Goal: Navigation & Orientation: Find specific page/section

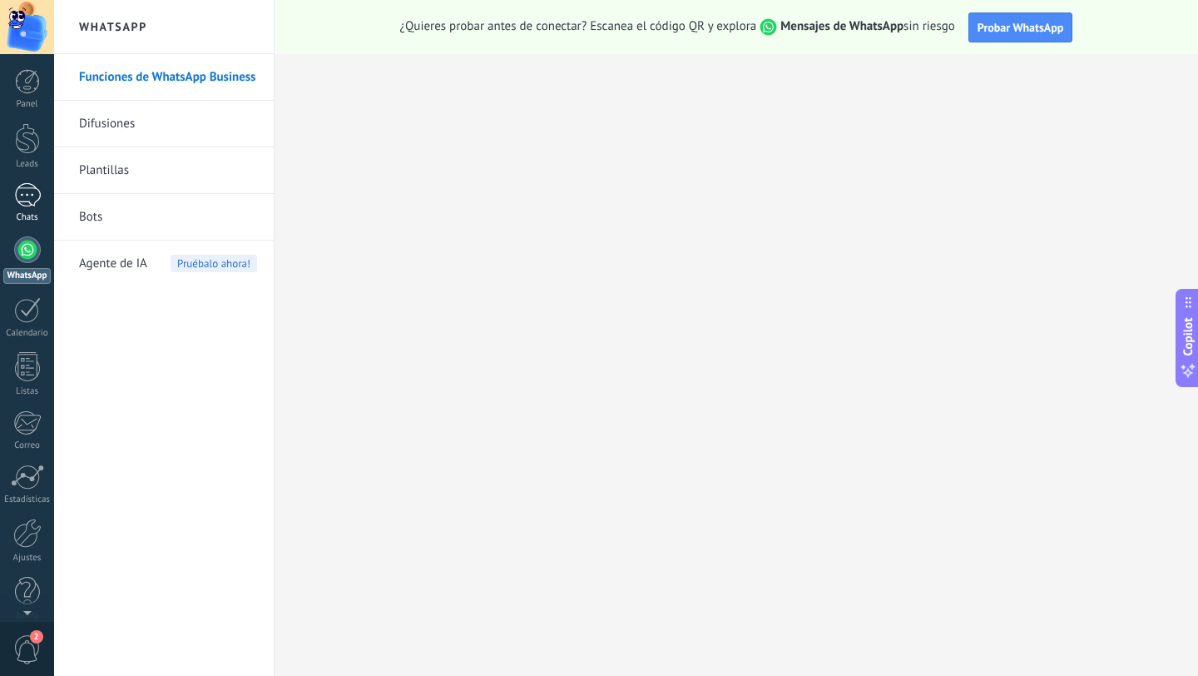
click at [25, 188] on div at bounding box center [27, 195] width 27 height 24
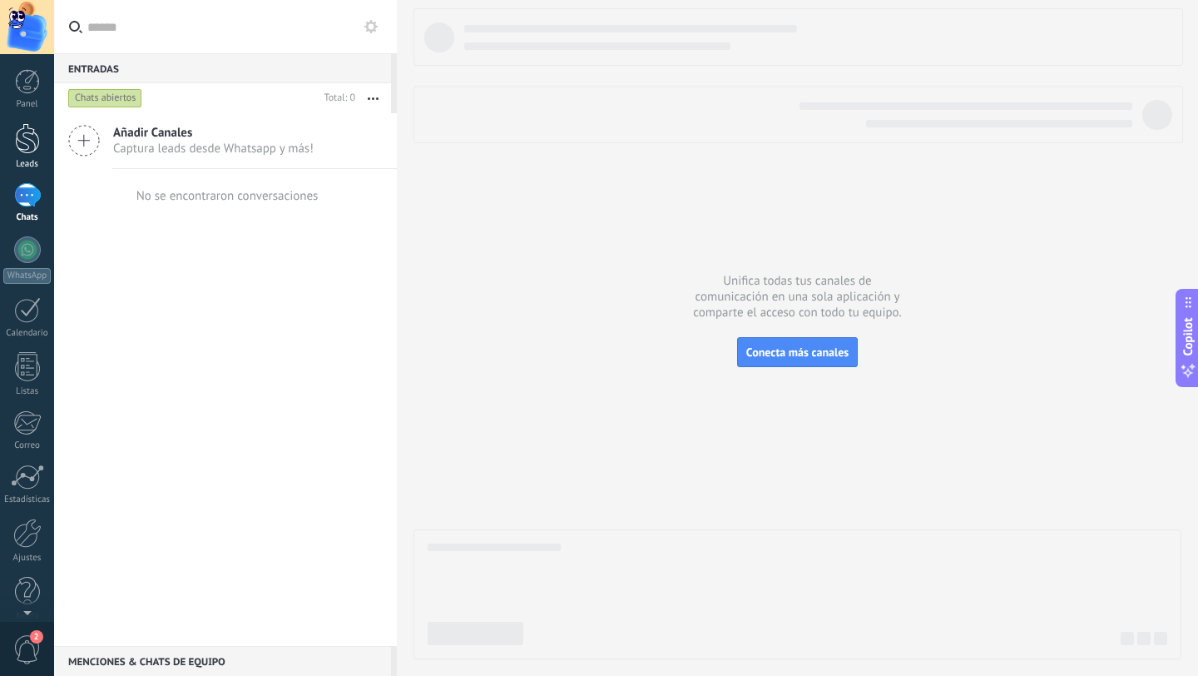
click at [30, 146] on div at bounding box center [27, 138] width 25 height 31
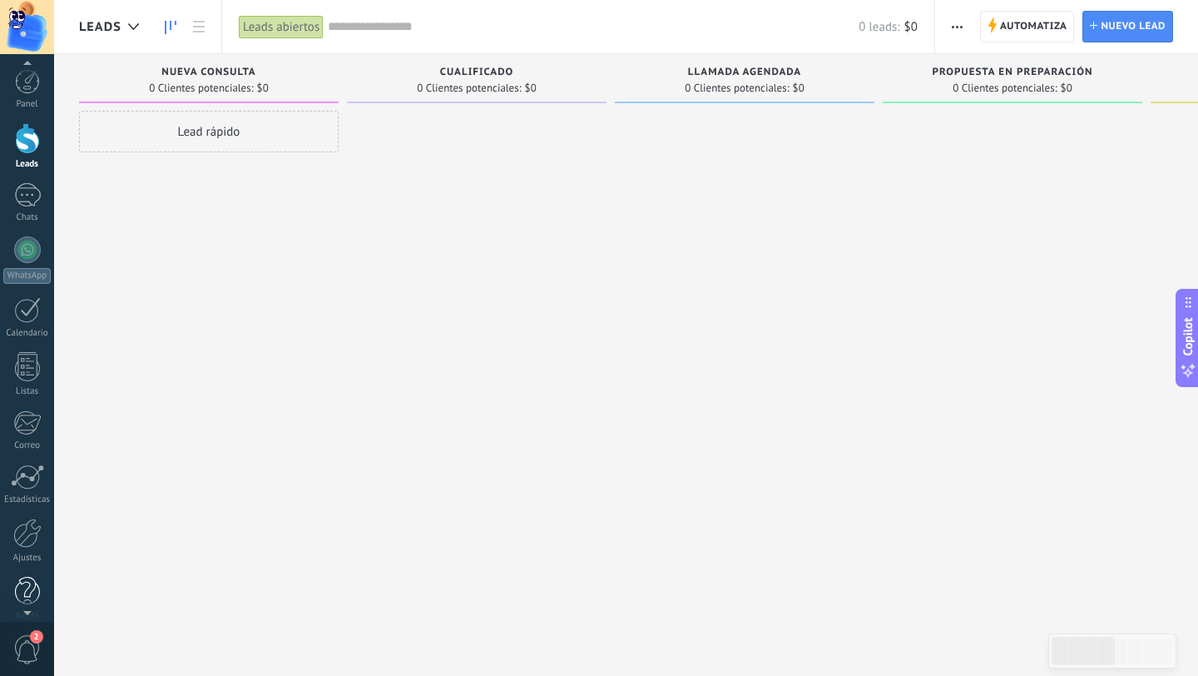
scroll to position [17, 0]
click at [42, 635] on span "2" at bounding box center [36, 636] width 13 height 13
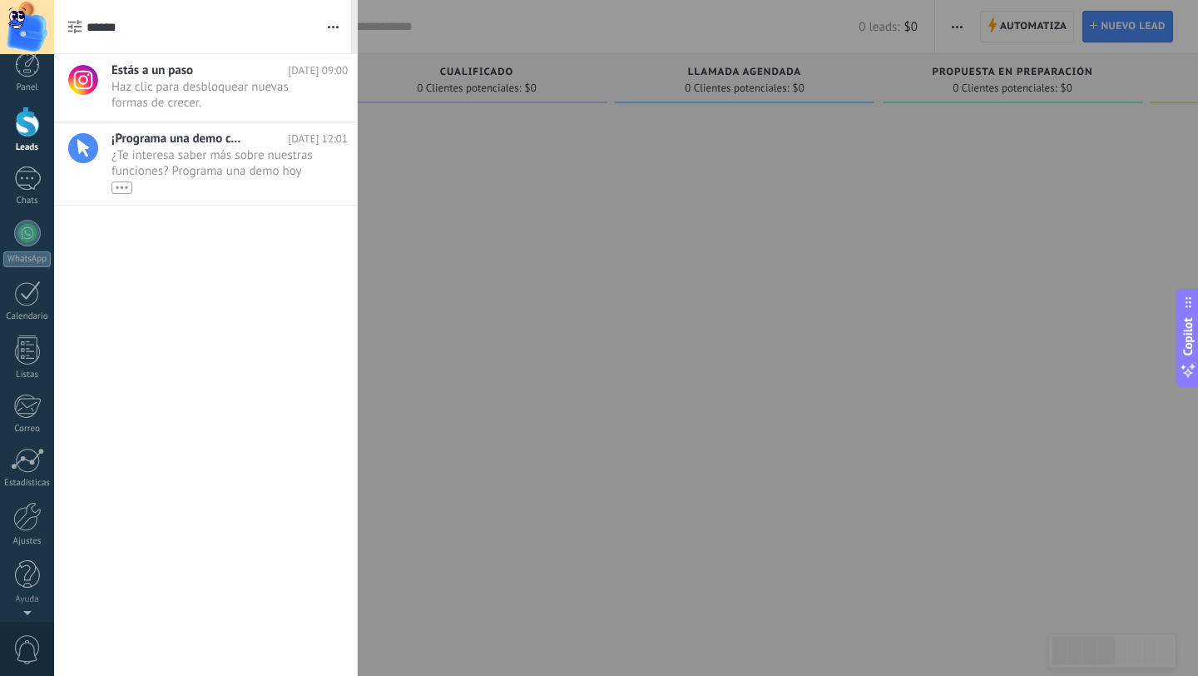
scroll to position [0, 0]
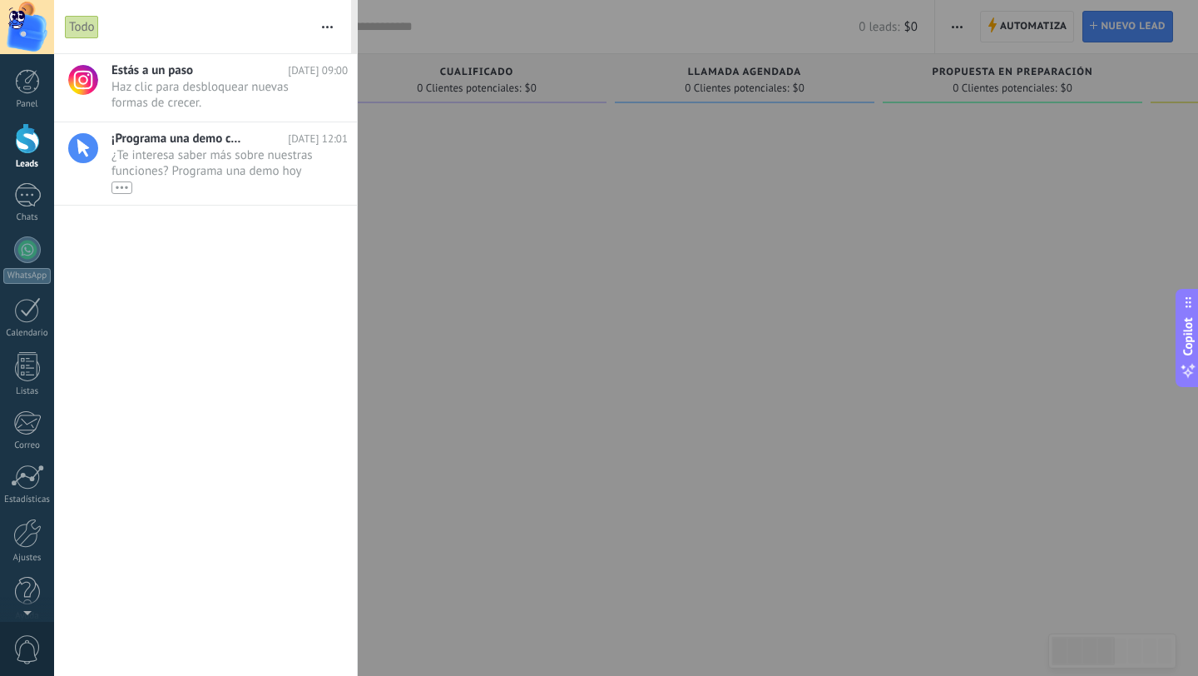
click at [422, 503] on div at bounding box center [599, 338] width 1198 height 676
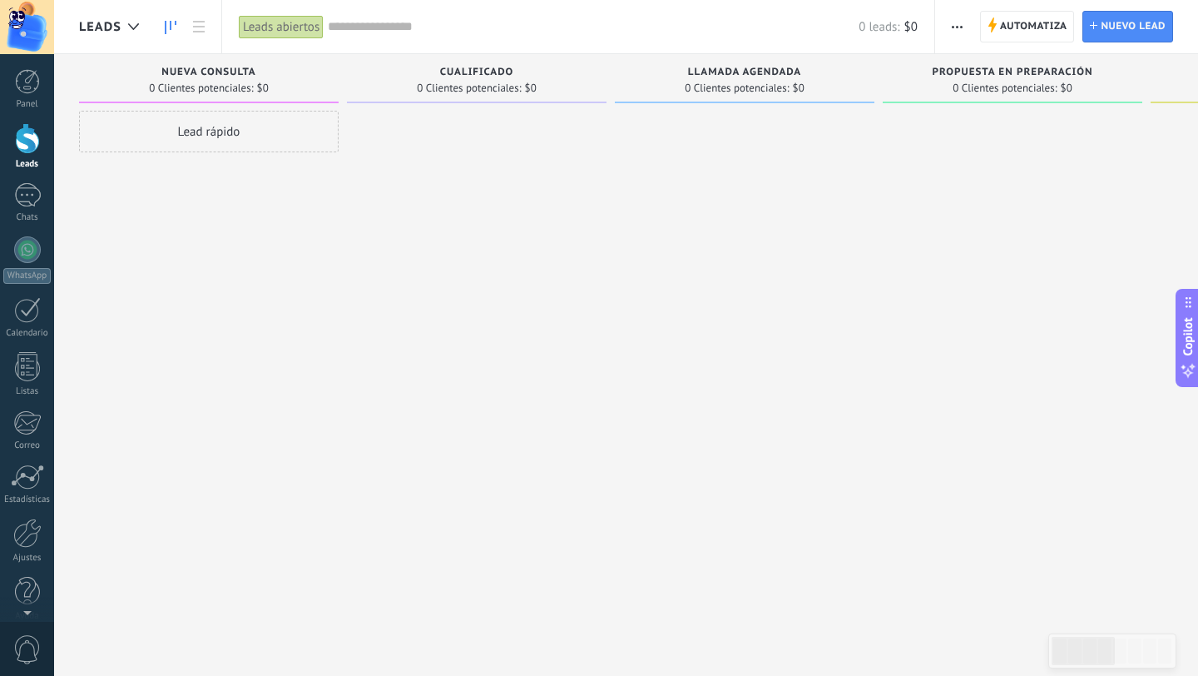
scroll to position [2, 0]
